Goal: Task Accomplishment & Management: Use online tool/utility

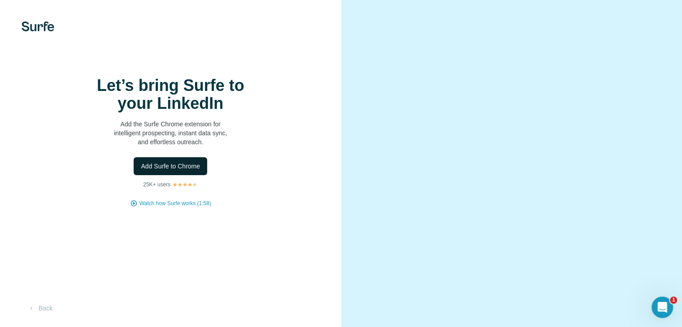
click at [178, 171] on span "Add Surfe to Chrome" at bounding box center [170, 166] width 59 height 9
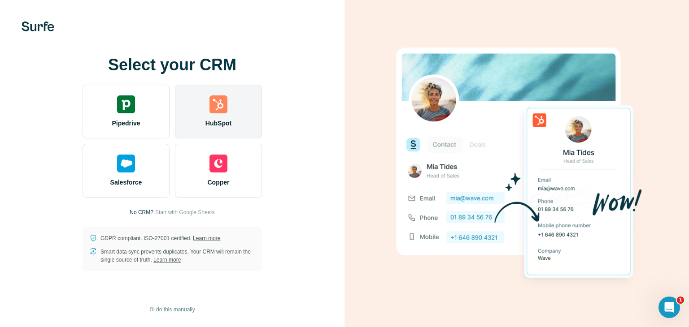
click at [222, 119] on span "HubSpot" at bounding box center [218, 123] width 26 height 9
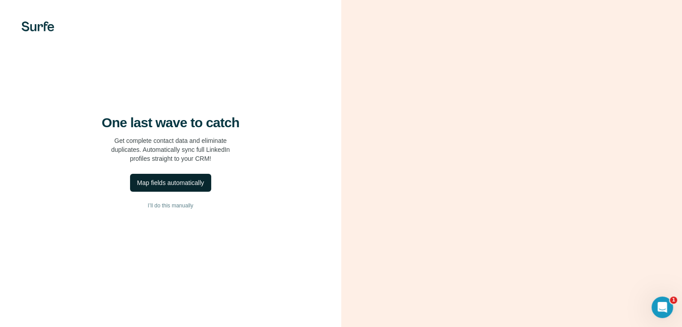
click at [186, 187] on div "Map fields automatically" at bounding box center [170, 182] width 67 height 9
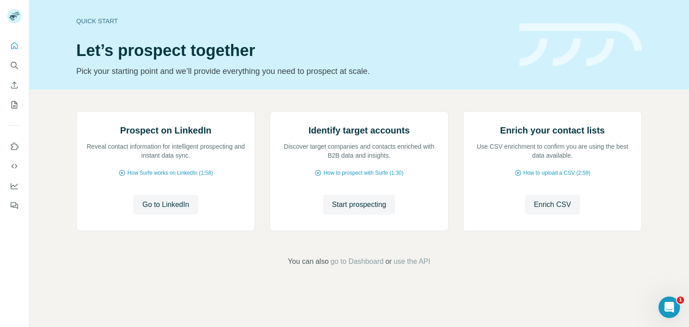
click at [621, 76] on header "Quick start Let’s prospect together Pick your starting point and we’ll provide …" at bounding box center [358, 44] width 565 height 65
